Goal: Information Seeking & Learning: Learn about a topic

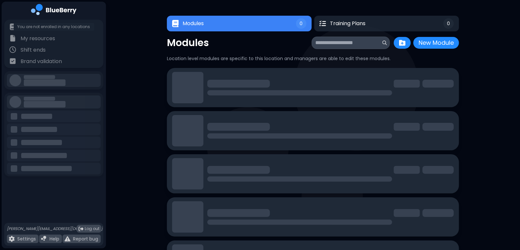
click at [28, 32] on div "My training You are not enrolled in any locations" at bounding box center [54, 26] width 97 height 11
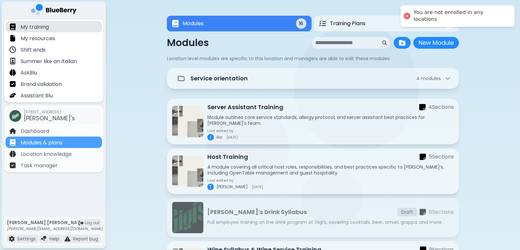
click at [35, 27] on p "My training" at bounding box center [35, 27] width 28 height 8
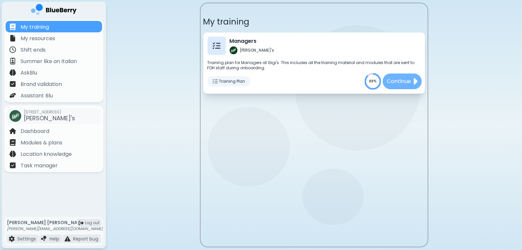
click at [401, 80] on p "Continue" at bounding box center [399, 81] width 24 height 8
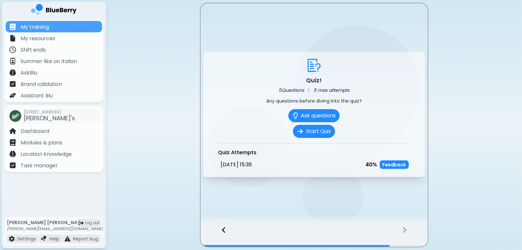
click at [223, 230] on icon at bounding box center [224, 229] width 5 height 7
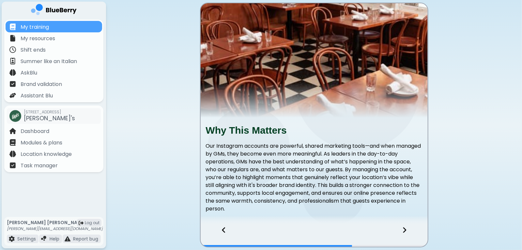
click at [223, 229] on icon at bounding box center [224, 229] width 5 height 7
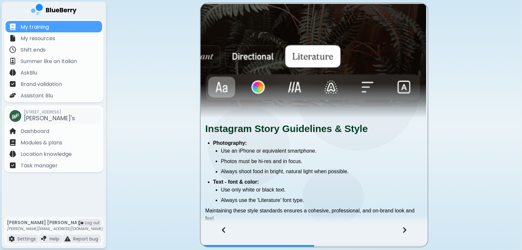
click at [223, 229] on icon at bounding box center [224, 229] width 5 height 7
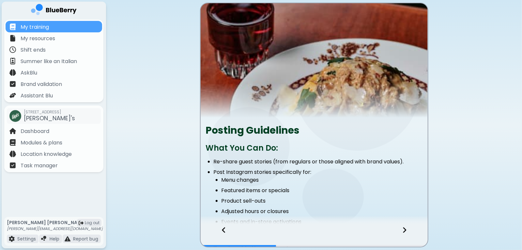
click at [223, 229] on icon at bounding box center [224, 229] width 5 height 7
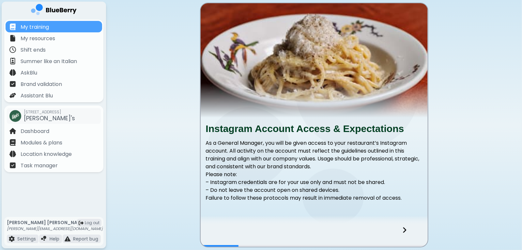
click at [223, 229] on div at bounding box center [314, 236] width 227 height 22
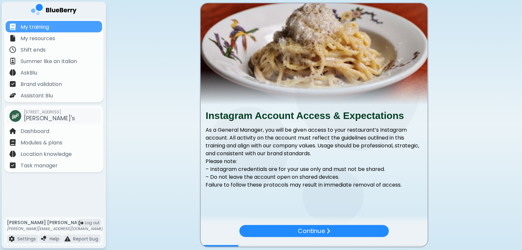
scroll to position [13, 0]
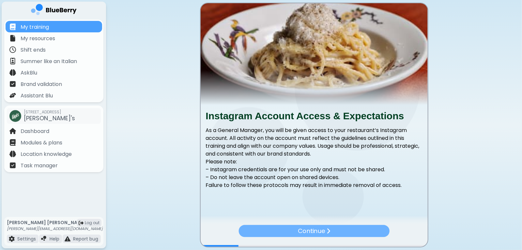
click at [360, 231] on div "Continue" at bounding box center [314, 231] width 151 height 12
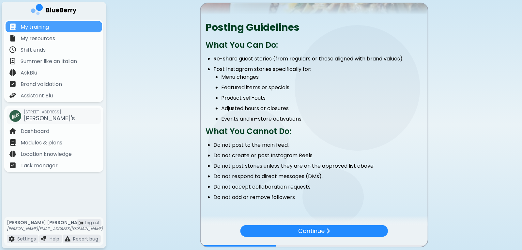
scroll to position [98, 0]
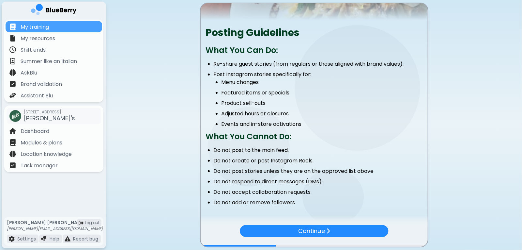
drag, startPoint x: 298, startPoint y: 202, endPoint x: 205, endPoint y: 52, distance: 177.0
click at [205, 52] on div "Posting Guidelines What You Can Do: Re-share guest stories (from regulars or th…" at bounding box center [314, 124] width 227 height 198
copy div "What You Can Do: Re-share guest stories (from regulars or those aligned with br…"
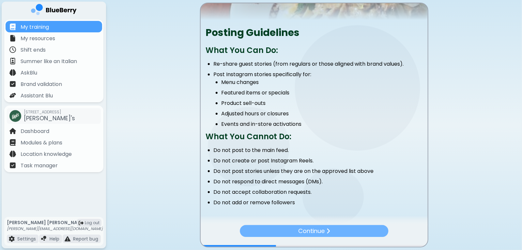
click at [350, 234] on div "Continue" at bounding box center [314, 231] width 148 height 12
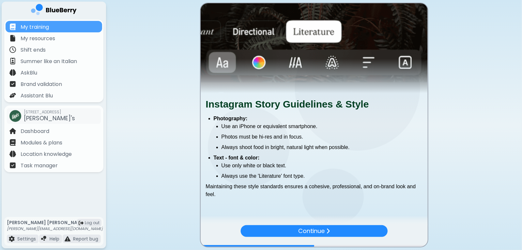
scroll to position [39, 0]
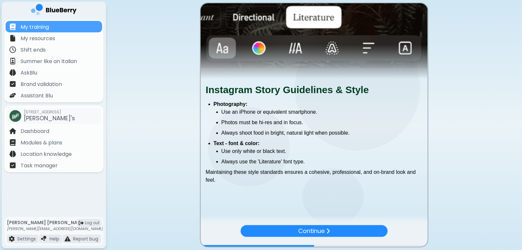
click at [221, 174] on span "Maintaining these style standards ensures a cohesive, professional, and on-bran…" at bounding box center [311, 175] width 210 height 13
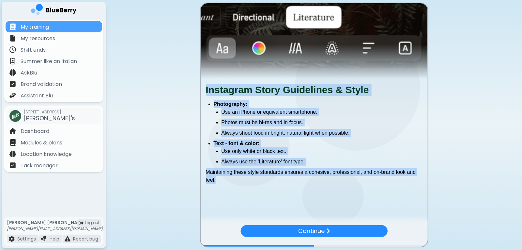
drag, startPoint x: 220, startPoint y: 180, endPoint x: 204, endPoint y: 94, distance: 87.6
click at [204, 94] on div "Instagram Story Guidelines & Style Photography: Use an iPhone or equivalent sma…" at bounding box center [314, 137] width 227 height 106
copy div "Instagram Story Guidelines & Style Photography: Use an iPhone or equivalent sma…"
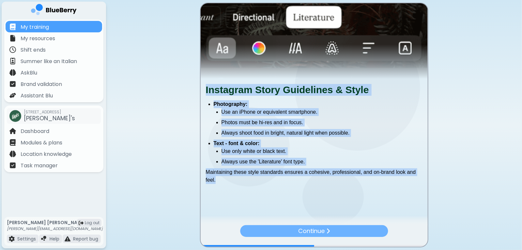
click at [354, 230] on div "Continue" at bounding box center [314, 231] width 148 height 12
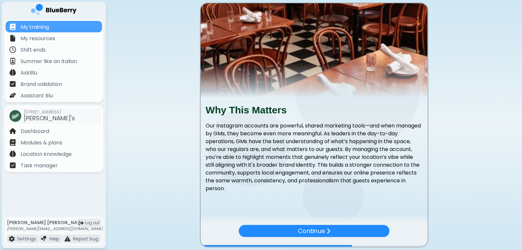
scroll to position [28, 0]
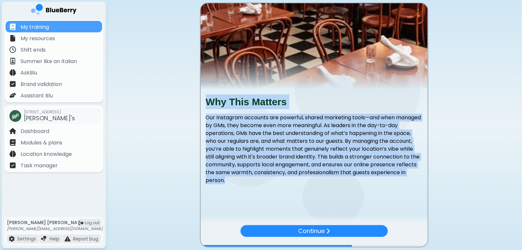
drag, startPoint x: 274, startPoint y: 179, endPoint x: 207, endPoint y: 100, distance: 103.0
click at [207, 100] on div "Why This Matters Our Instagram accounts are powerful, shared marketing tools—an…" at bounding box center [314, 142] width 227 height 96
copy div "Why This Matters Our Instagram accounts are powerful, shared marketing tools—an…"
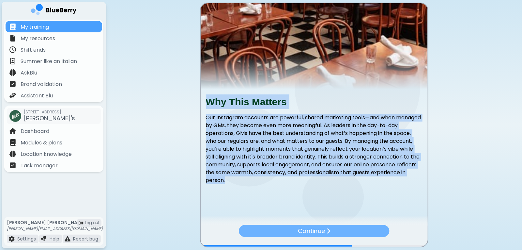
click at [321, 229] on p "Continue" at bounding box center [311, 230] width 27 height 9
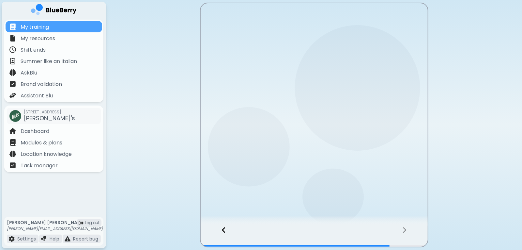
scroll to position [0, 0]
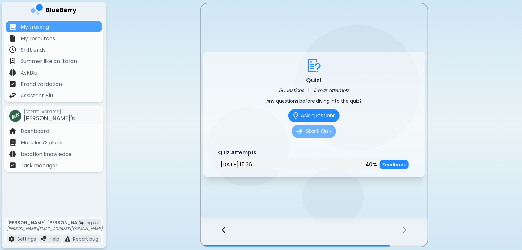
click at [321, 131] on button "Start Quiz" at bounding box center [314, 131] width 44 height 14
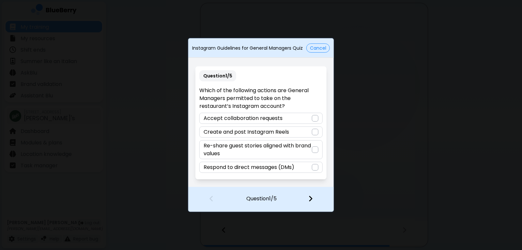
click at [315, 151] on div at bounding box center [315, 149] width 7 height 7
click at [315, 132] on div at bounding box center [315, 132] width 7 height 7
click at [315, 152] on div at bounding box center [315, 149] width 7 height 7
click at [318, 201] on div at bounding box center [314, 199] width 39 height 24
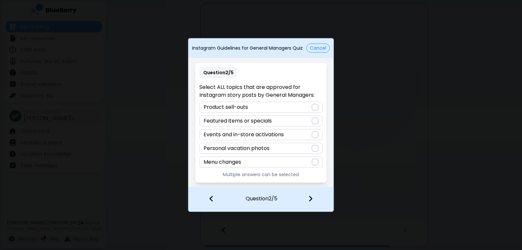
click at [316, 107] on div at bounding box center [315, 107] width 7 height 7
click at [314, 122] on div at bounding box center [315, 120] width 7 height 7
click at [315, 136] on div at bounding box center [315, 134] width 7 height 7
click at [319, 161] on div "Menu changes" at bounding box center [260, 161] width 123 height 11
click at [306, 202] on div at bounding box center [314, 199] width 39 height 24
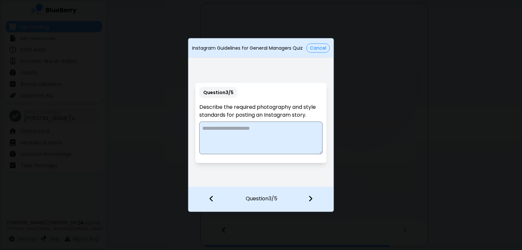
click at [229, 124] on textarea at bounding box center [260, 137] width 123 height 33
paste textarea "**********"
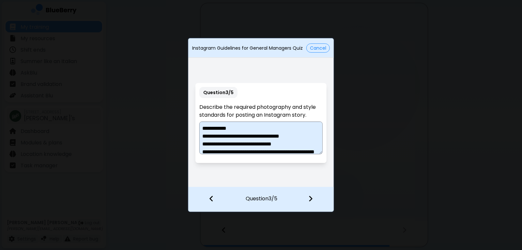
drag, startPoint x: 242, startPoint y: 127, endPoint x: 200, endPoint y: 130, distance: 41.8
click at [200, 130] on textarea "**********" at bounding box center [260, 137] width 123 height 33
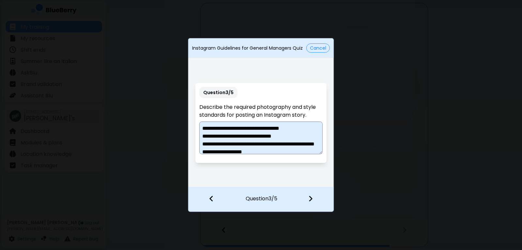
click at [214, 127] on textarea "**********" at bounding box center [260, 137] width 123 height 33
click at [284, 128] on textarea "**********" at bounding box center [260, 137] width 123 height 33
click at [244, 151] on textarea "**********" at bounding box center [260, 137] width 123 height 33
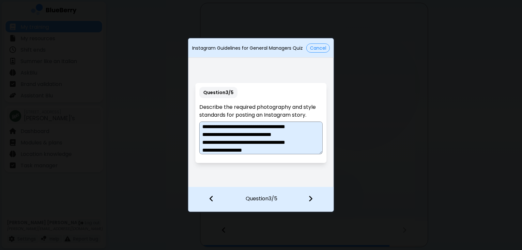
click at [251, 149] on textarea "**********" at bounding box center [260, 137] width 123 height 33
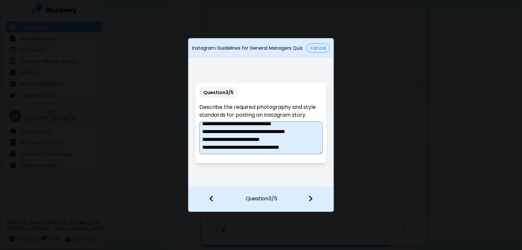
scroll to position [20, 0]
type textarea "**********"
click at [311, 201] on img at bounding box center [310, 198] width 5 height 7
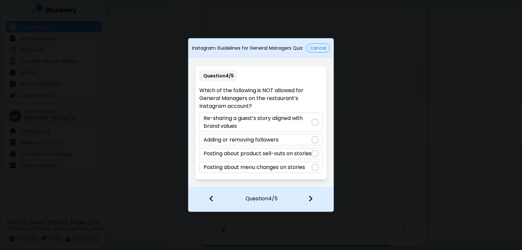
click at [313, 136] on div at bounding box center [315, 139] width 7 height 7
click at [314, 154] on div at bounding box center [315, 153] width 7 height 7
click at [314, 136] on div at bounding box center [315, 139] width 7 height 7
click at [312, 194] on div at bounding box center [314, 199] width 39 height 24
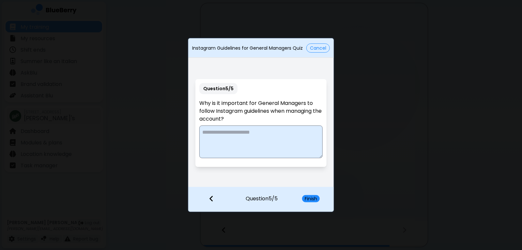
click at [222, 132] on textarea at bounding box center [260, 141] width 123 height 33
paste textarea "**********"
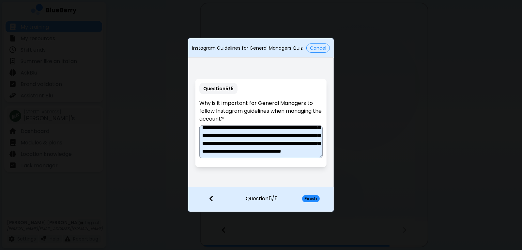
scroll to position [106, 0]
type textarea "**********"
click at [314, 200] on button "Finish" at bounding box center [311, 198] width 18 height 7
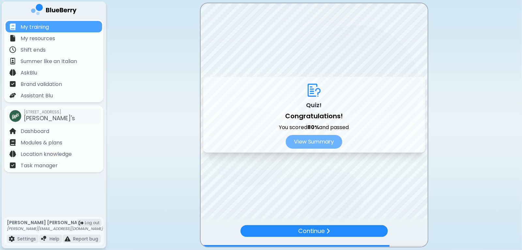
click at [314, 139] on button "View Summary" at bounding box center [314, 142] width 56 height 14
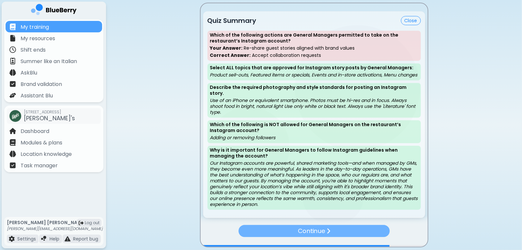
click at [339, 235] on div "Continue" at bounding box center [314, 231] width 151 height 12
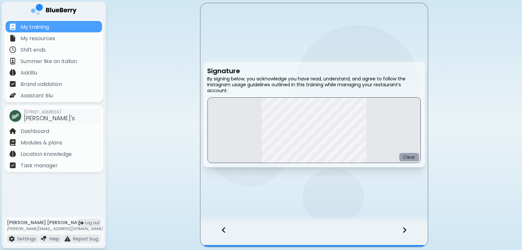
click at [410, 160] on button "Clear" at bounding box center [409, 157] width 20 height 8
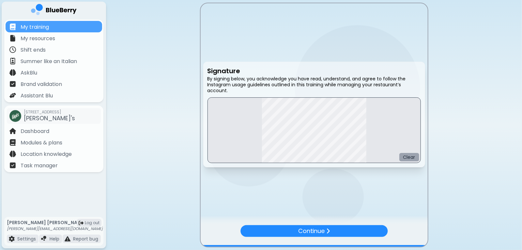
click at [410, 161] on button "Clear" at bounding box center [409, 157] width 20 height 8
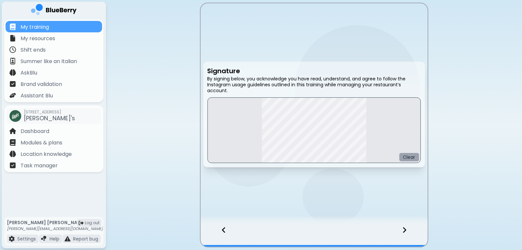
click at [409, 160] on button "Clear" at bounding box center [409, 157] width 20 height 8
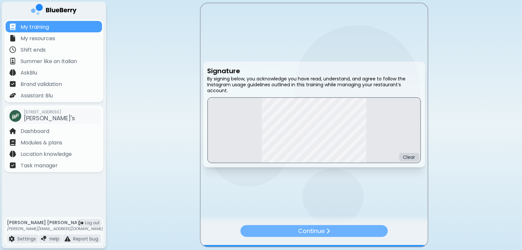
click at [324, 236] on div "Continue" at bounding box center [313, 231] width 147 height 12
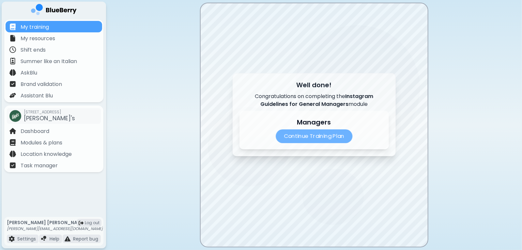
click at [325, 134] on p "Continue Training Plan" at bounding box center [314, 136] width 77 height 14
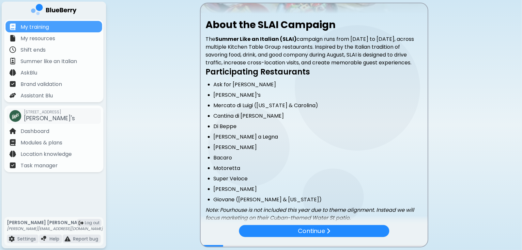
scroll to position [102, 0]
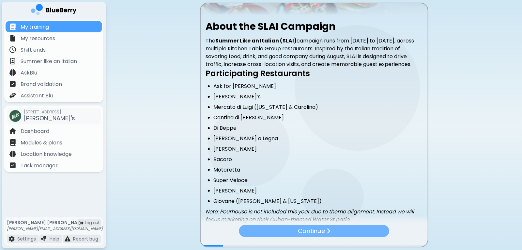
click at [337, 232] on div "Continue" at bounding box center [314, 231] width 150 height 12
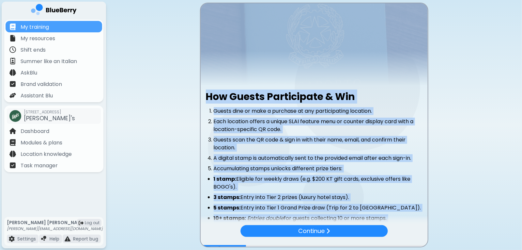
scroll to position [0, 0]
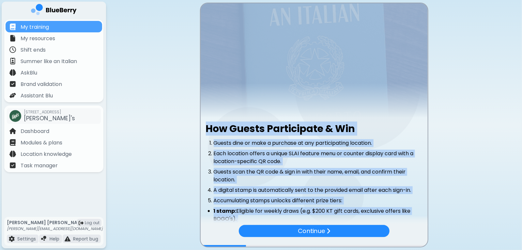
drag, startPoint x: 331, startPoint y: 178, endPoint x: 209, endPoint y: 116, distance: 136.1
click at [209, 116] on div "How Guests Participate & Win Guests dine or make a purchase at any participatin…" at bounding box center [314, 198] width 227 height 391
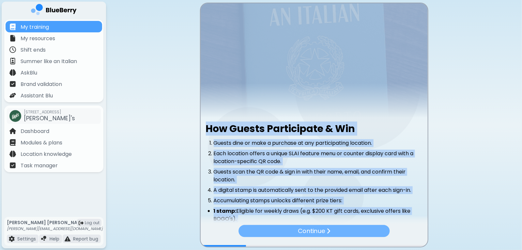
click at [334, 231] on div "Continue" at bounding box center [314, 231] width 151 height 12
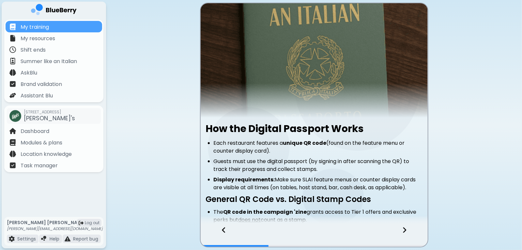
click at [408, 232] on div at bounding box center [408, 236] width 39 height 22
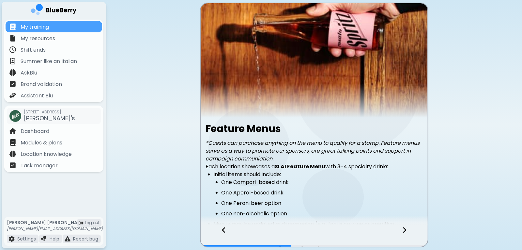
click at [408, 232] on div at bounding box center [408, 236] width 39 height 22
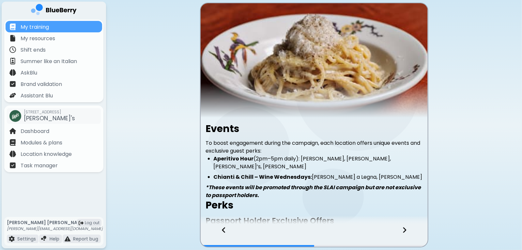
click at [408, 232] on div at bounding box center [408, 236] width 39 height 22
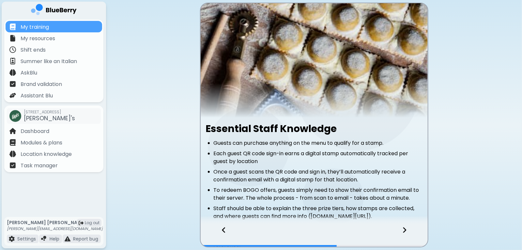
click at [408, 232] on div at bounding box center [408, 236] width 39 height 22
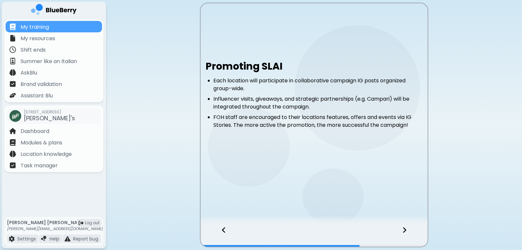
click at [408, 232] on div at bounding box center [408, 236] width 39 height 22
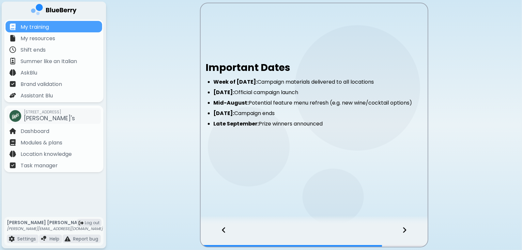
click at [408, 232] on div at bounding box center [408, 236] width 39 height 22
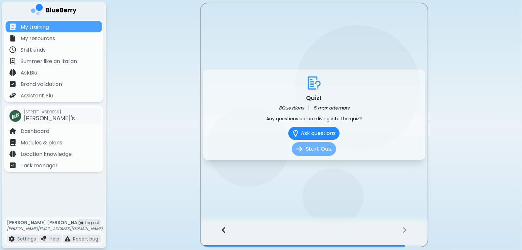
click at [328, 150] on button "Start Quiz" at bounding box center [314, 149] width 44 height 14
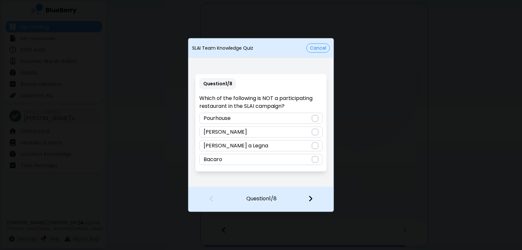
click at [315, 116] on div at bounding box center [315, 118] width 7 height 7
click at [310, 199] on img at bounding box center [310, 198] width 5 height 7
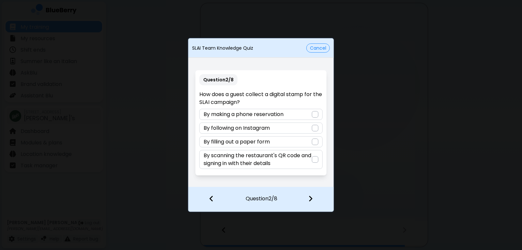
click at [313, 159] on div at bounding box center [315, 159] width 7 height 7
click at [316, 197] on div at bounding box center [314, 199] width 39 height 24
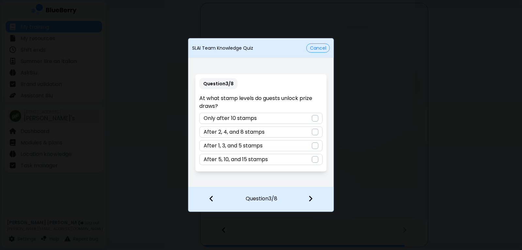
click at [317, 146] on div at bounding box center [315, 145] width 7 height 7
click at [312, 194] on div at bounding box center [314, 199] width 39 height 24
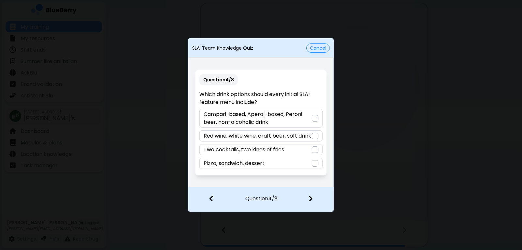
click at [313, 119] on div at bounding box center [315, 118] width 7 height 7
click at [310, 200] on img at bounding box center [310, 198] width 5 height 7
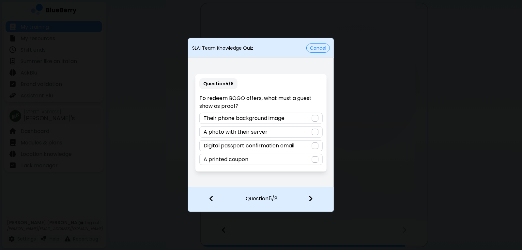
click at [317, 146] on div at bounding box center [315, 145] width 7 height 7
click at [308, 201] on div at bounding box center [314, 199] width 39 height 24
click at [311, 116] on div "Their prize draw entries double" at bounding box center [260, 118] width 123 height 11
click at [313, 196] on div at bounding box center [314, 199] width 39 height 24
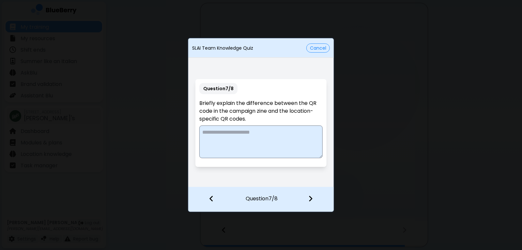
click at [242, 131] on textarea at bounding box center [260, 141] width 123 height 33
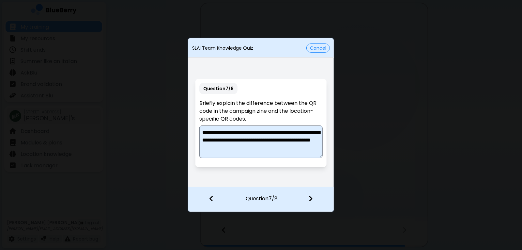
type textarea "**********"
click at [311, 200] on img at bounding box center [310, 198] width 5 height 7
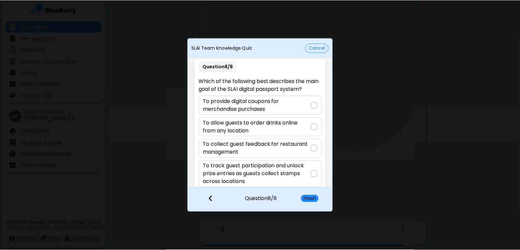
scroll to position [2, 0]
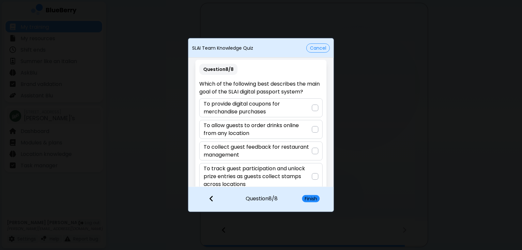
click at [314, 173] on div at bounding box center [315, 176] width 7 height 7
click at [315, 198] on button "Finish" at bounding box center [311, 198] width 18 height 7
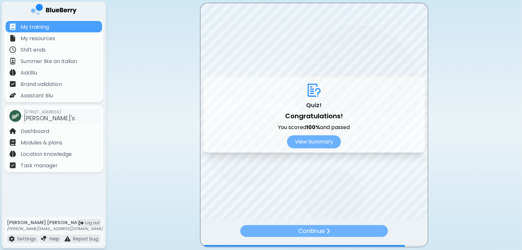
click at [325, 233] on p "Continue" at bounding box center [311, 230] width 26 height 9
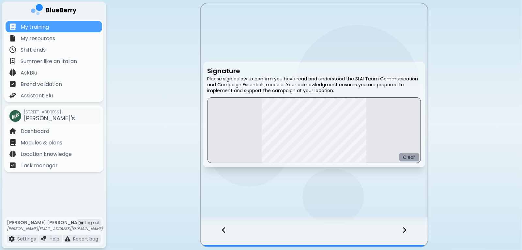
click at [413, 157] on button "Clear" at bounding box center [409, 157] width 20 height 8
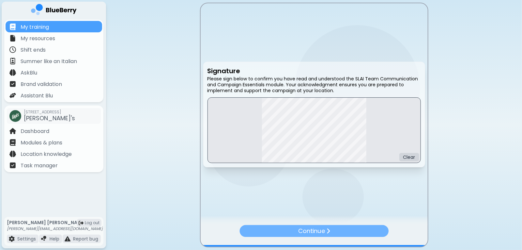
click at [316, 233] on p "Continue" at bounding box center [311, 230] width 27 height 9
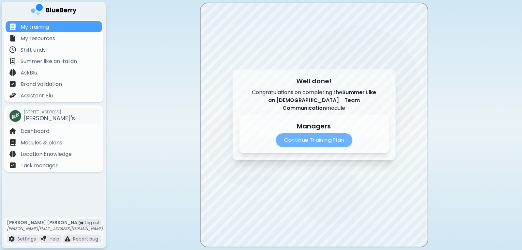
click at [322, 140] on p "Continue Training Plan" at bounding box center [314, 140] width 77 height 14
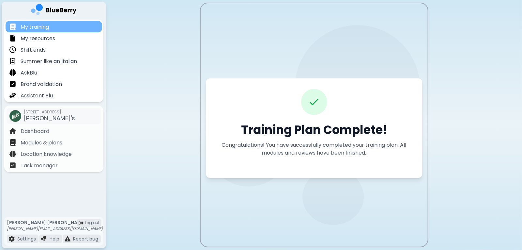
click at [41, 30] on p "My training" at bounding box center [35, 27] width 28 height 8
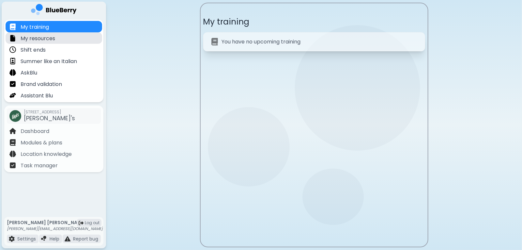
click at [45, 39] on p "My resources" at bounding box center [38, 39] width 35 height 8
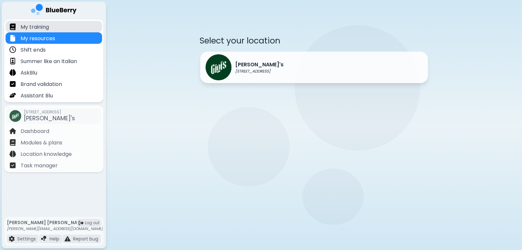
click at [43, 28] on p "My training" at bounding box center [35, 27] width 28 height 8
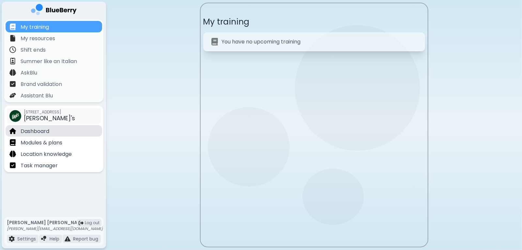
click at [28, 135] on p "Dashboard" at bounding box center [35, 131] width 29 height 8
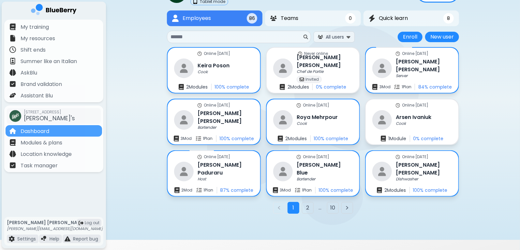
scroll to position [42, 0]
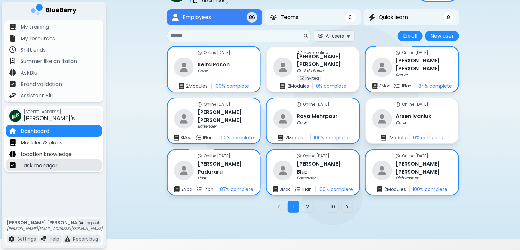
click at [70, 162] on div "Task manager" at bounding box center [54, 164] width 97 height 11
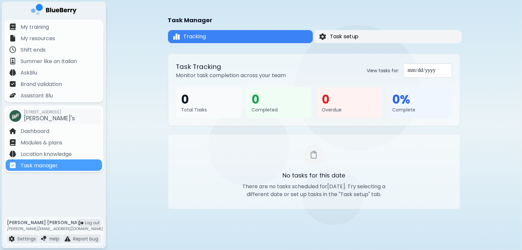
click at [353, 37] on span "Task setup" at bounding box center [344, 37] width 29 height 8
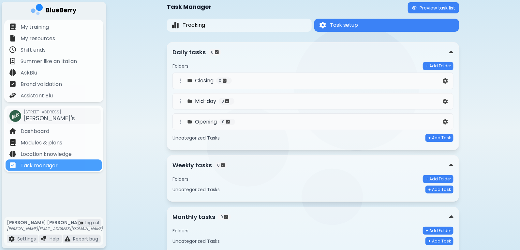
scroll to position [37, 0]
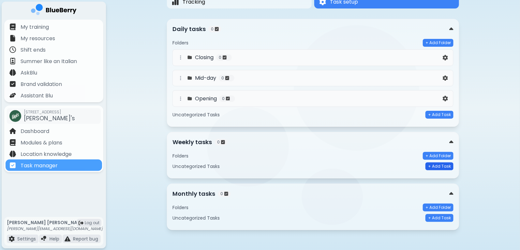
click at [442, 165] on button "+ Add Task" at bounding box center [440, 166] width 28 height 8
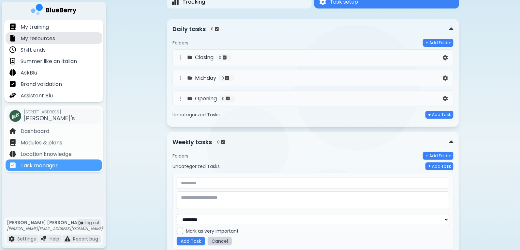
click at [56, 35] on div "My resources" at bounding box center [54, 37] width 97 height 11
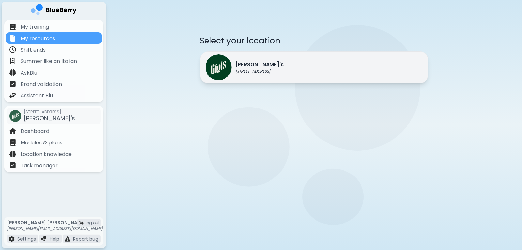
click at [256, 71] on p "[STREET_ADDRESS]" at bounding box center [260, 71] width 48 height 5
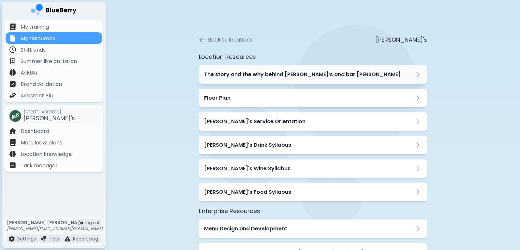
click at [372, 74] on div "The story and the why behind [PERSON_NAME]’s and bar [PERSON_NAME]" at bounding box center [313, 74] width 218 height 8
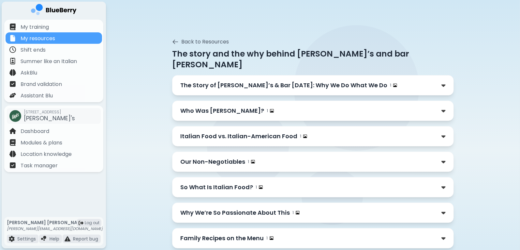
click at [447, 75] on div "The Story of [PERSON_NAME]’s & Bar [DATE]: Why We Do What We Do 1" at bounding box center [313, 85] width 282 height 20
click at [445, 82] on img at bounding box center [444, 85] width 4 height 7
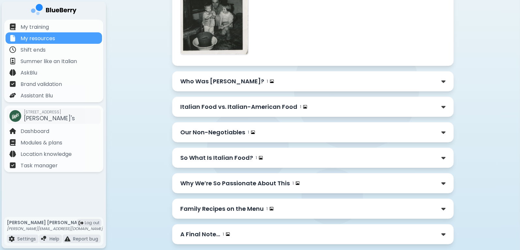
scroll to position [303, 0]
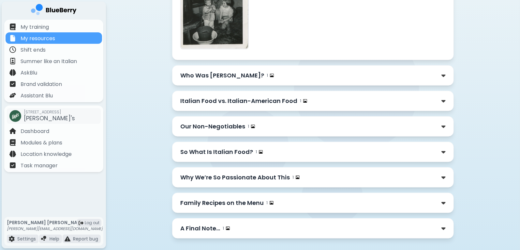
click at [442, 198] on div "Family Recipes on the Menu 1" at bounding box center [313, 202] width 266 height 9
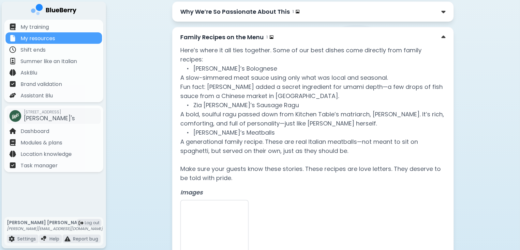
scroll to position [468, 0]
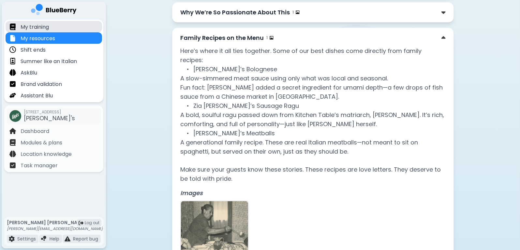
click at [52, 27] on div "My training" at bounding box center [54, 26] width 97 height 11
